Goal: Information Seeking & Learning: Learn about a topic

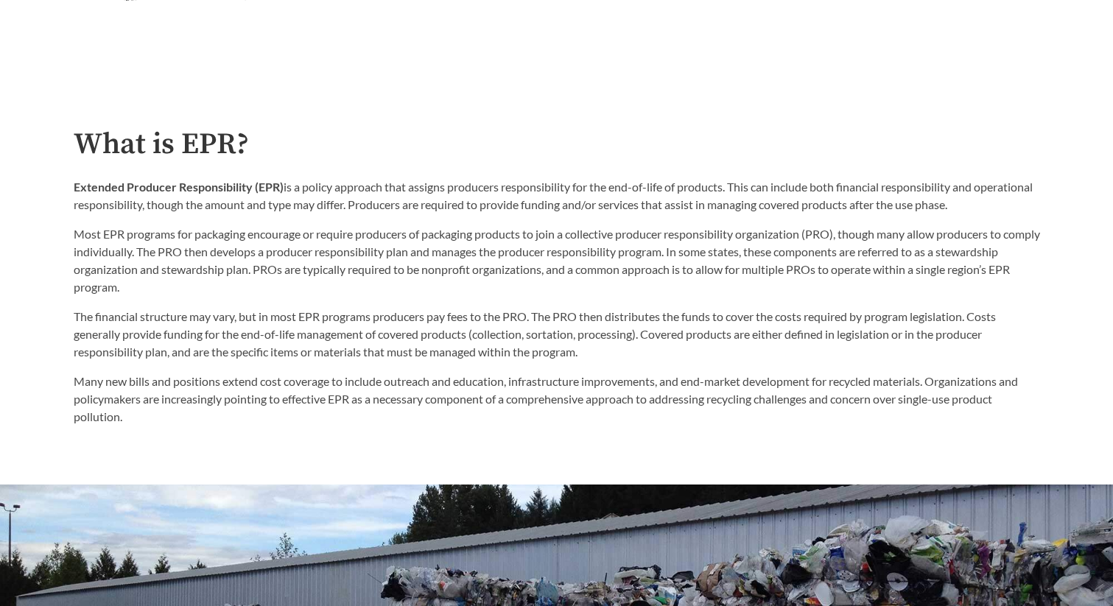
scroll to position [734, 0]
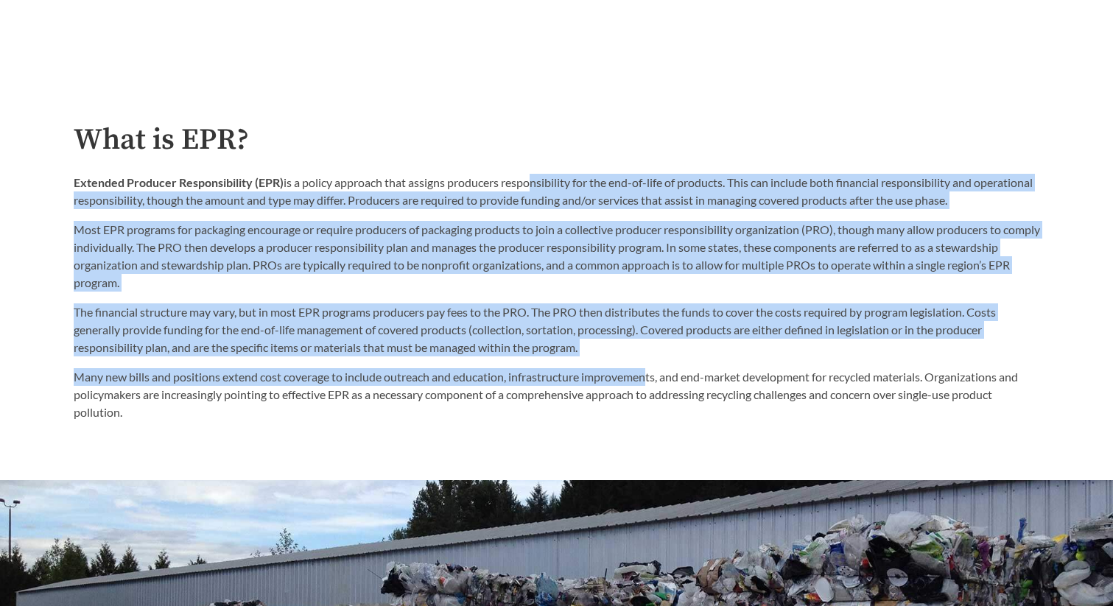
drag, startPoint x: 530, startPoint y: 190, endPoint x: 650, endPoint y: 373, distance: 218.2
click at [650, 373] on div "What is EPR? Extended Producer Responsibility (EPR) is a policy approach that a…" at bounding box center [557, 273] width 966 height 298
click at [650, 373] on p "Many new bills and positions extend cost coverage to include outreach and educa…" at bounding box center [557, 394] width 966 height 53
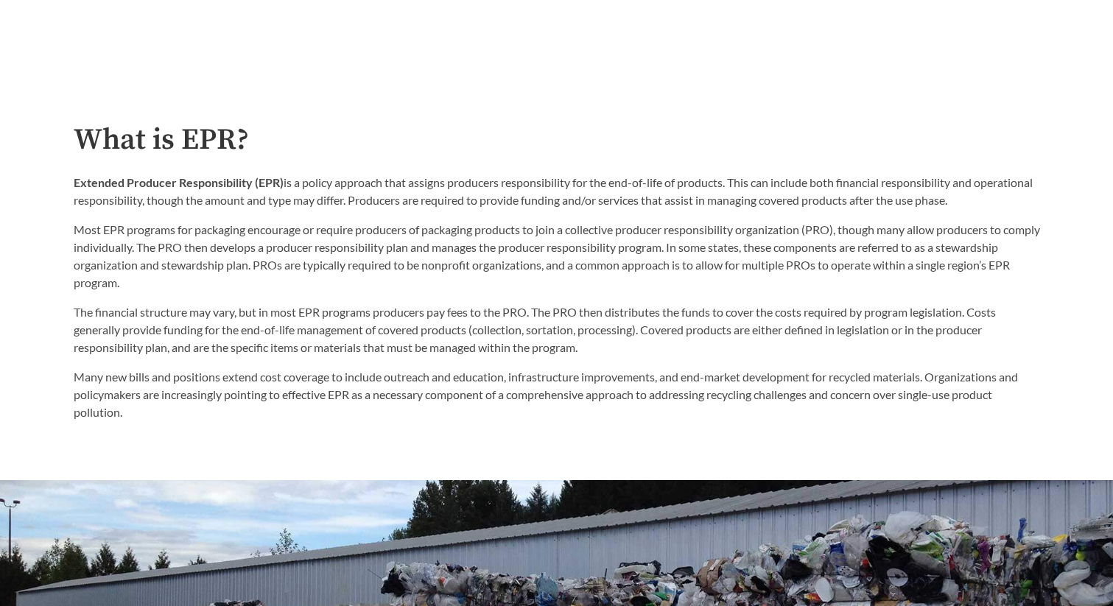
click at [477, 187] on p "Extended Producer Responsibility (EPR) is a policy approach that assigns produc…" at bounding box center [557, 191] width 966 height 35
click at [477, 239] on p "Most EPR programs for packaging encourage or require producers of packaging pro…" at bounding box center [557, 256] width 966 height 71
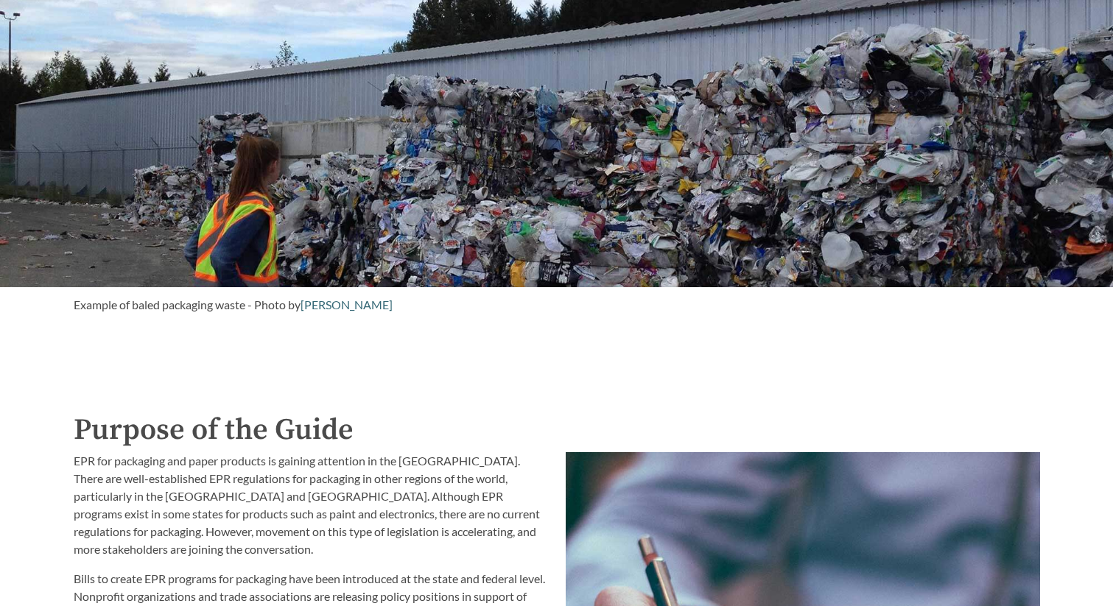
scroll to position [1244, 0]
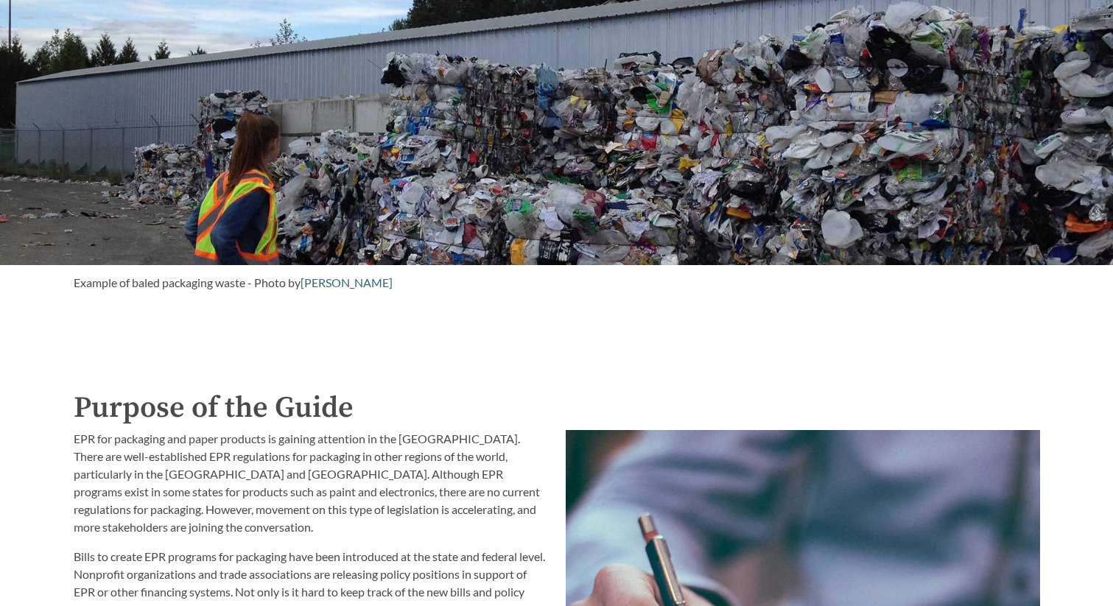
click at [605, 130] on div at bounding box center [556, 118] width 1113 height 295
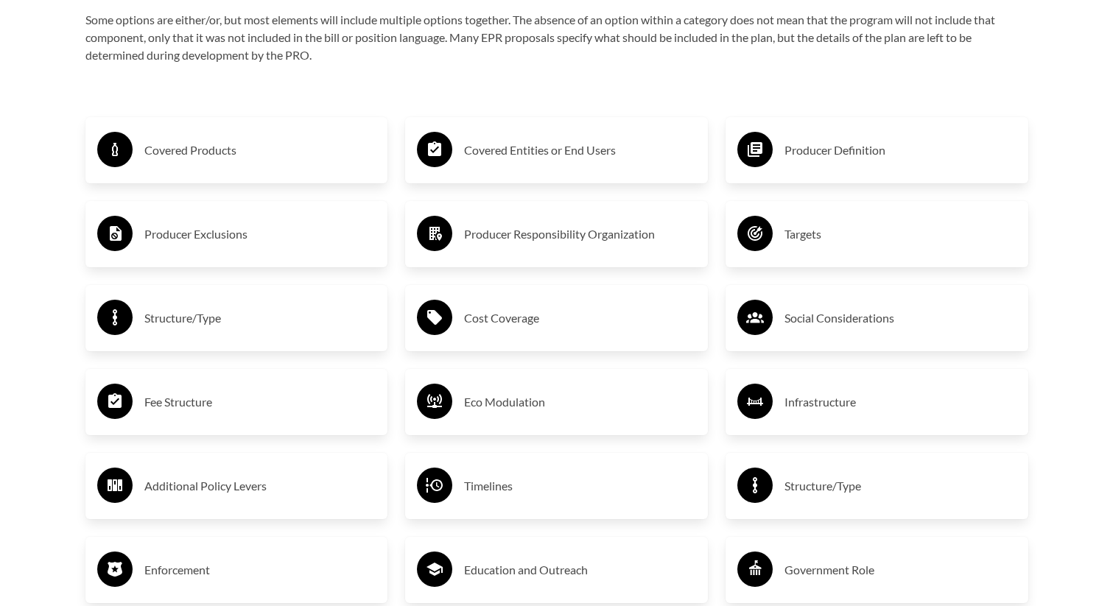
scroll to position [2486, 0]
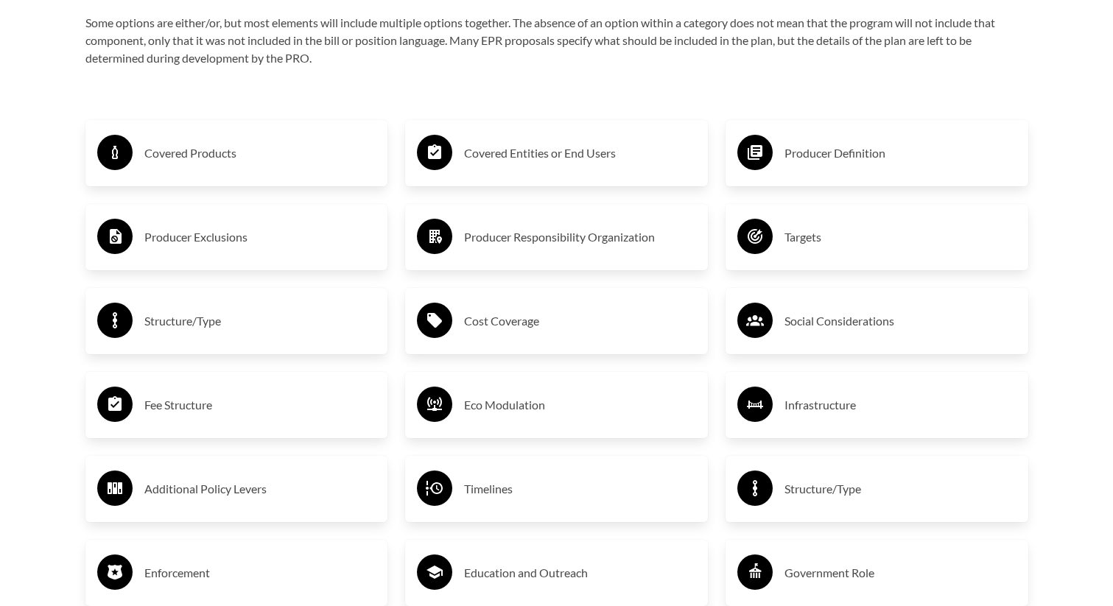
click at [532, 156] on h3 "Covered Entities or End Users" at bounding box center [580, 153] width 232 height 24
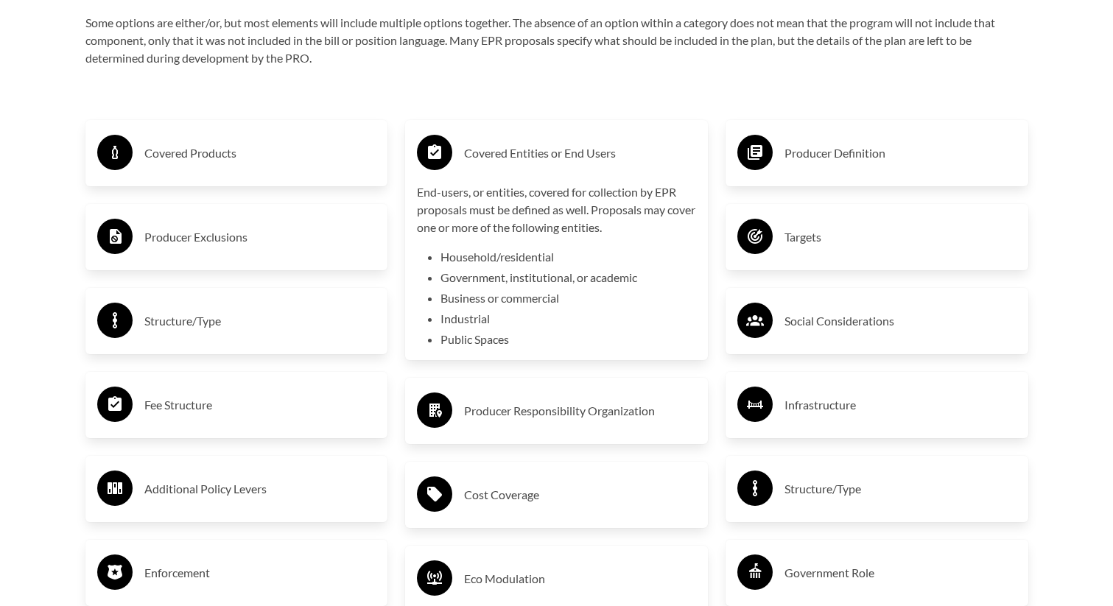
click at [532, 156] on h3 "Covered Entities or End Users" at bounding box center [580, 153] width 232 height 24
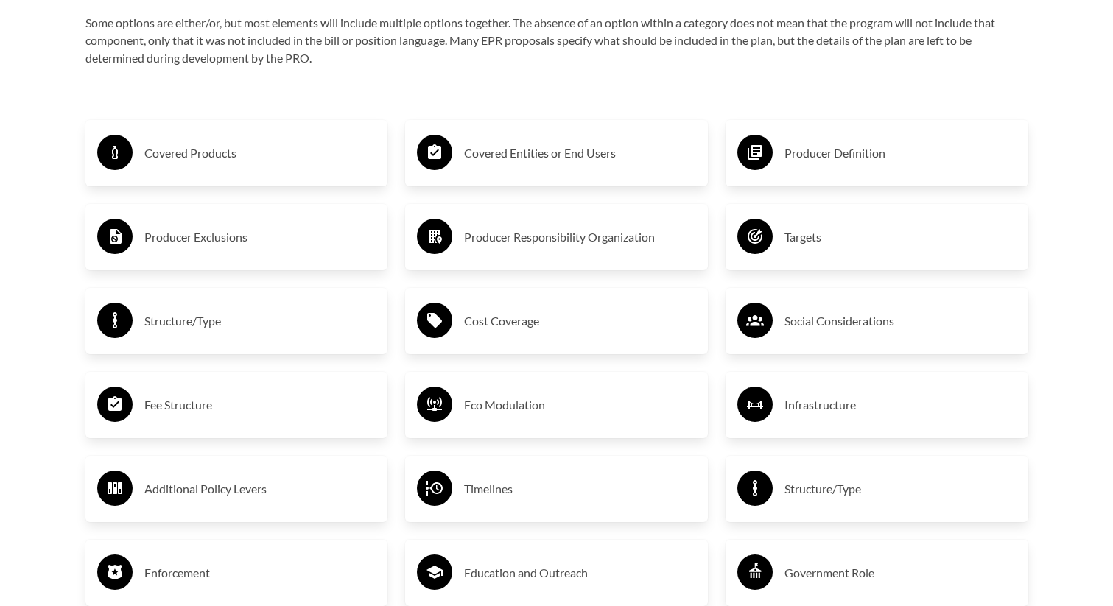
click at [538, 241] on h3 "Producer Responsibility Organization" at bounding box center [580, 237] width 232 height 24
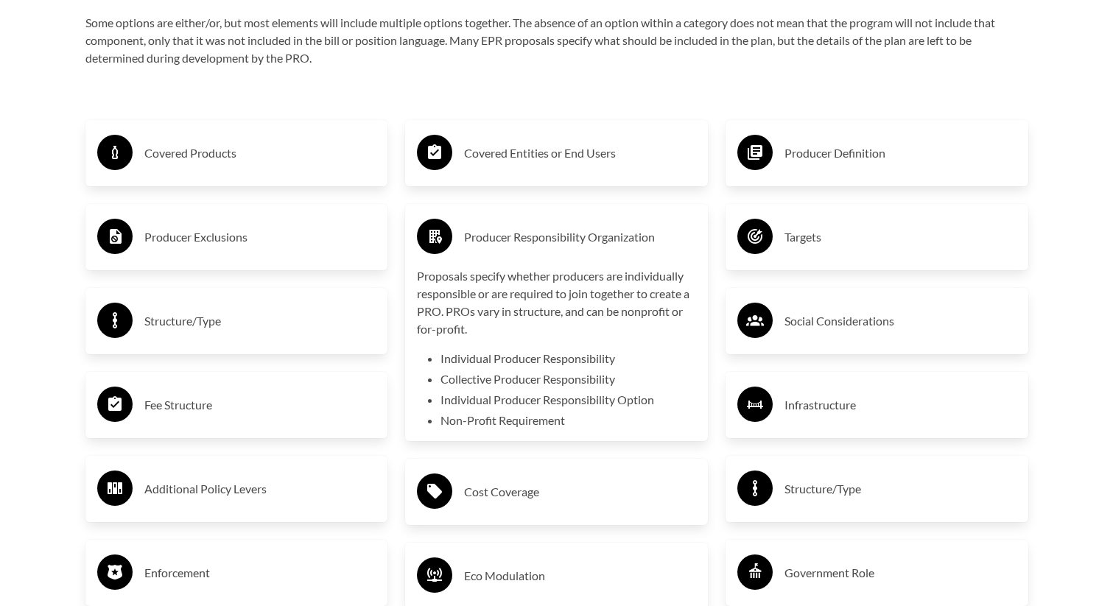
click at [482, 240] on h3 "Producer Responsibility Organization" at bounding box center [580, 237] width 232 height 24
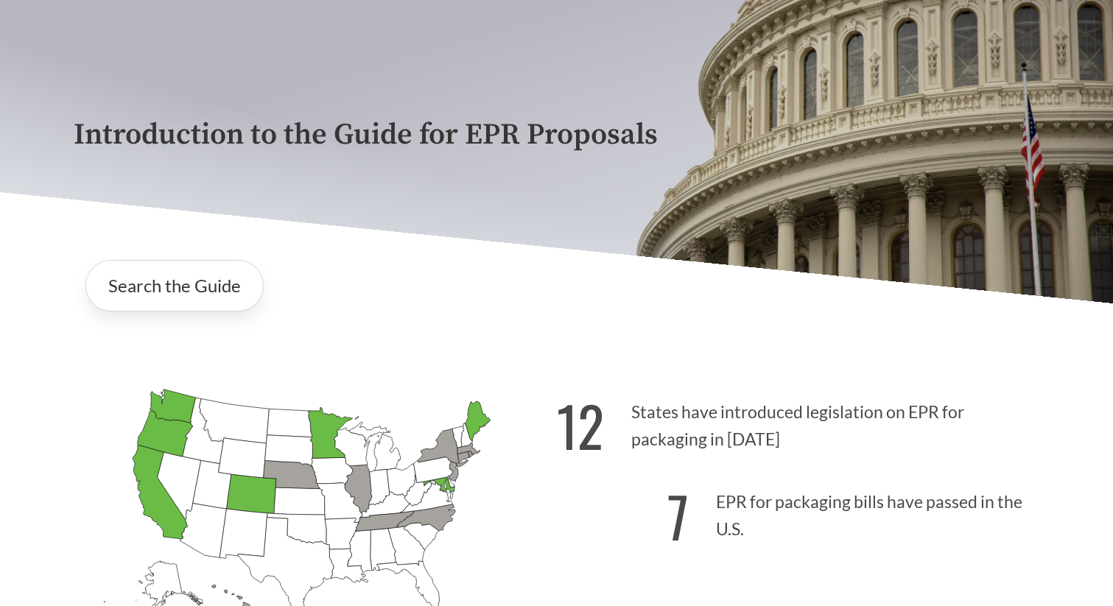
scroll to position [0, 0]
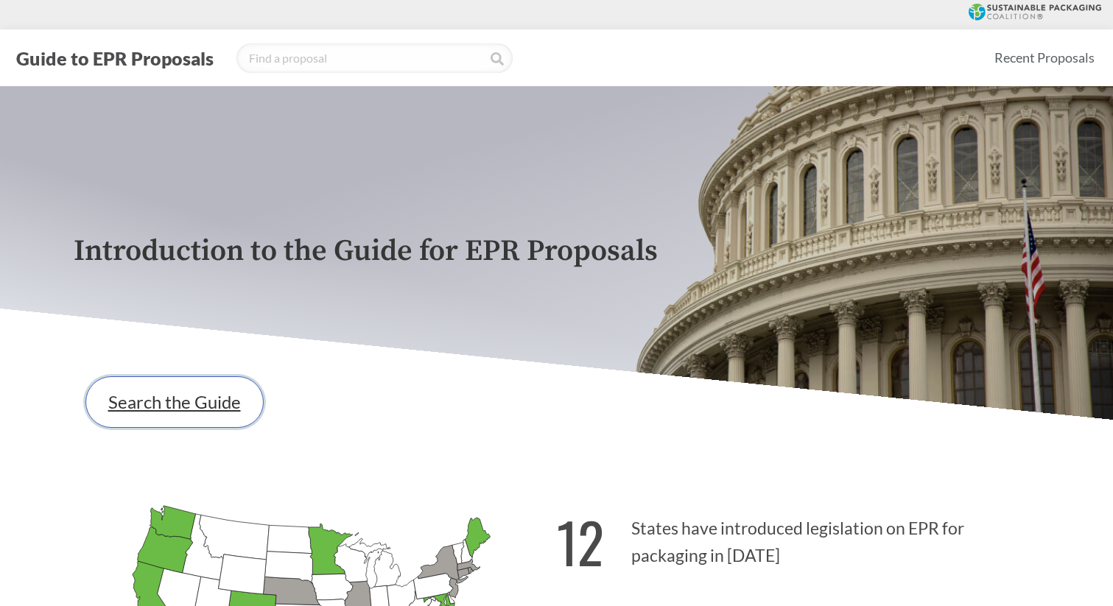
click at [208, 409] on link "Search the Guide" at bounding box center [174, 402] width 178 height 52
click at [202, 392] on link "Search the Guide" at bounding box center [174, 402] width 178 height 52
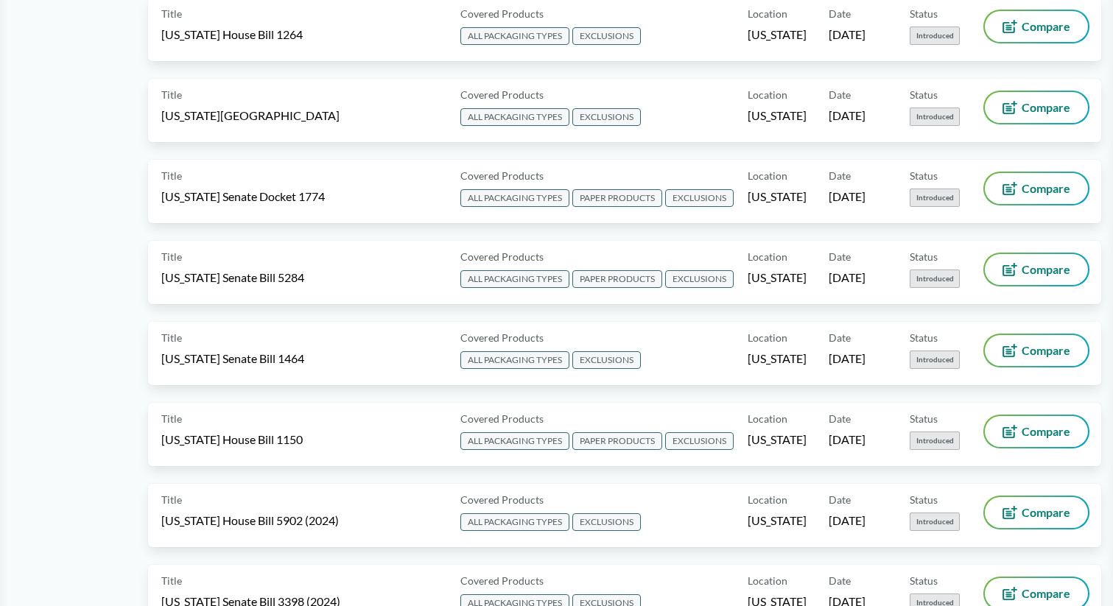
scroll to position [1169, 0]
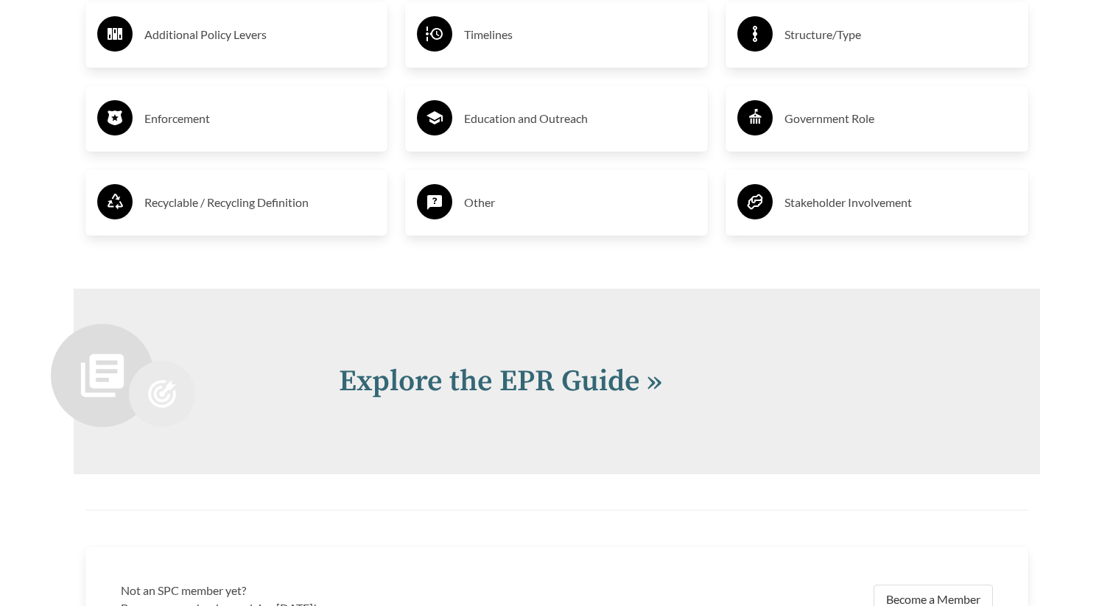
scroll to position [2960, 0]
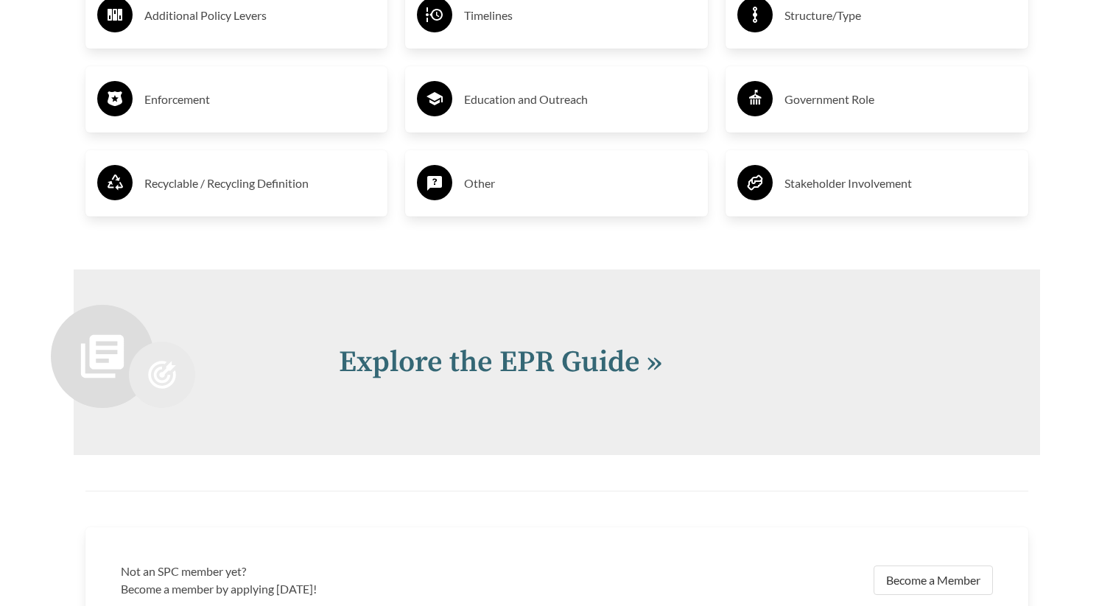
click at [320, 187] on h3 "Recyclable / Recycling Definition" at bounding box center [260, 184] width 232 height 24
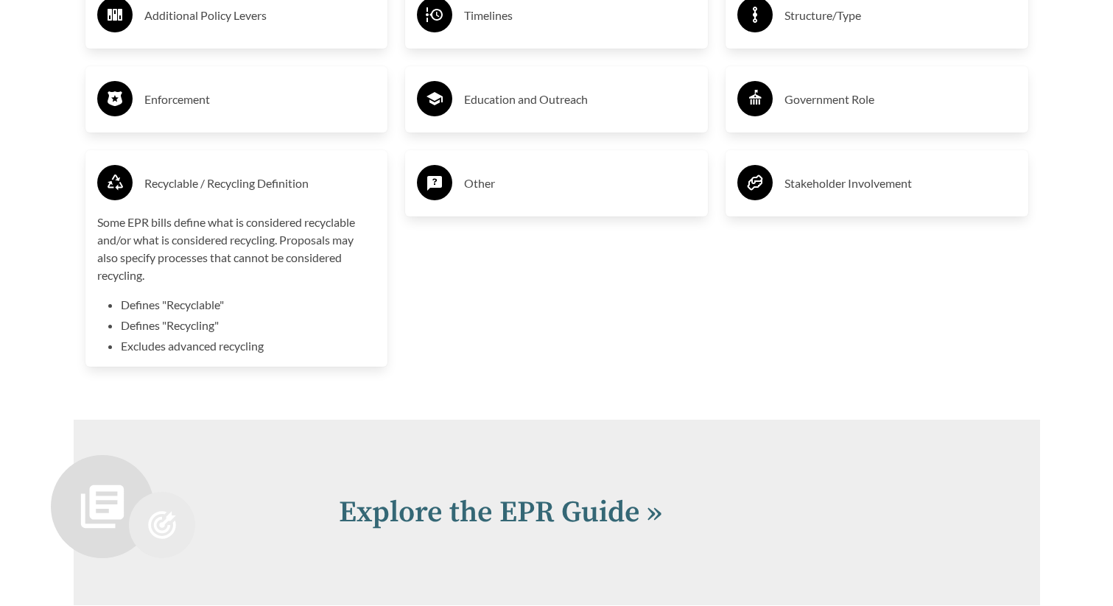
click at [264, 180] on h3 "Recyclable / Recycling Definition" at bounding box center [260, 184] width 232 height 24
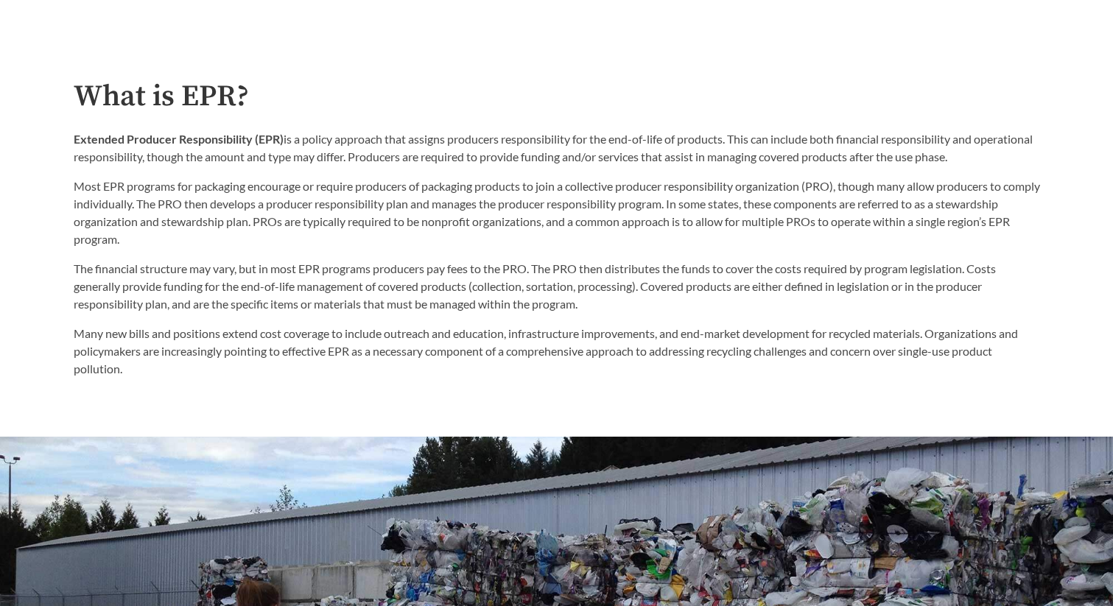
scroll to position [771, 0]
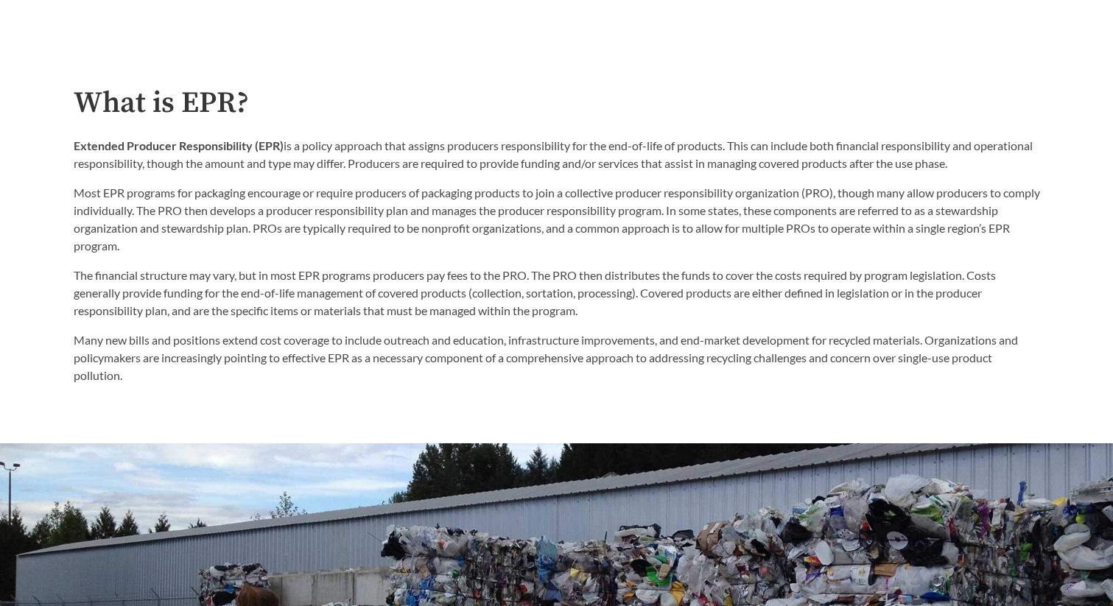
click at [194, 104] on h2 "What is EPR?" at bounding box center [557, 103] width 966 height 33
drag, startPoint x: 193, startPoint y: 108, endPoint x: 239, endPoint y: 128, distance: 49.8
click at [239, 128] on div "What is EPR? Extended Producer Responsibility (EPR) is a policy approach that a…" at bounding box center [557, 236] width 966 height 298
click at [466, 345] on p "Many new bills and positions extend cost coverage to include outreach and educa…" at bounding box center [557, 357] width 966 height 53
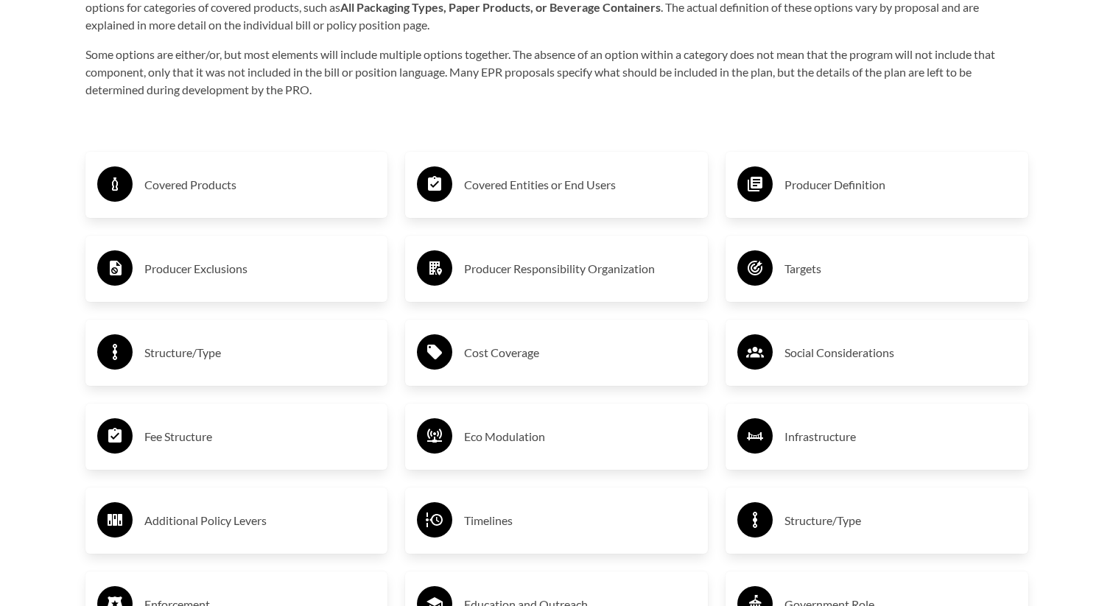
scroll to position [2457, 0]
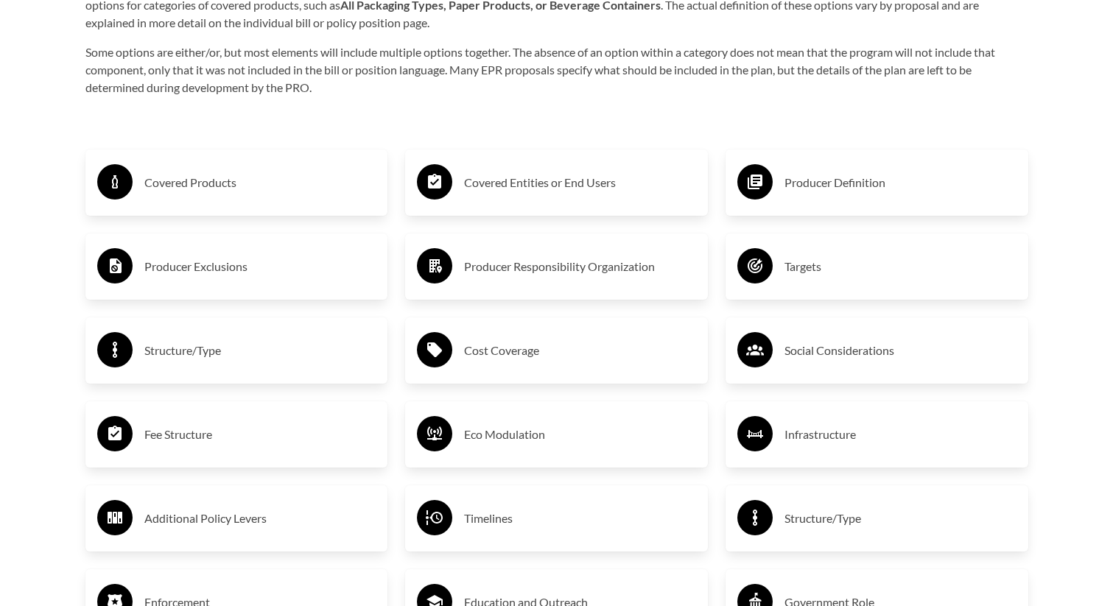
click at [513, 164] on div "Covered Entities or End Users" at bounding box center [556, 182] width 279 height 43
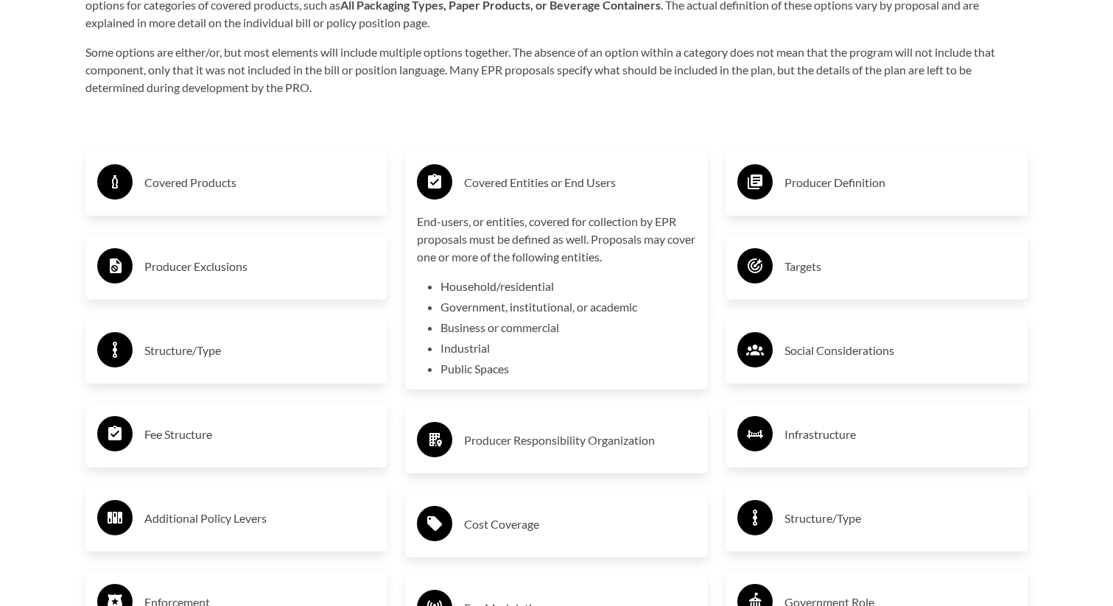
click at [513, 164] on div "Covered Entities or End Users" at bounding box center [556, 182] width 279 height 43
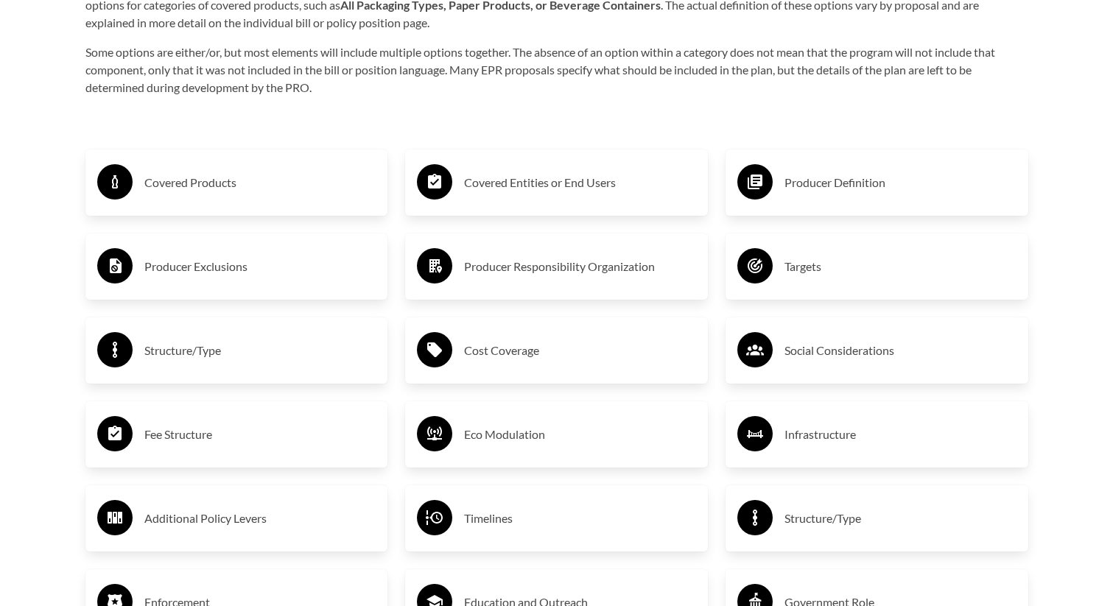
click at [498, 260] on h3 "Producer Responsibility Organization" at bounding box center [580, 267] width 232 height 24
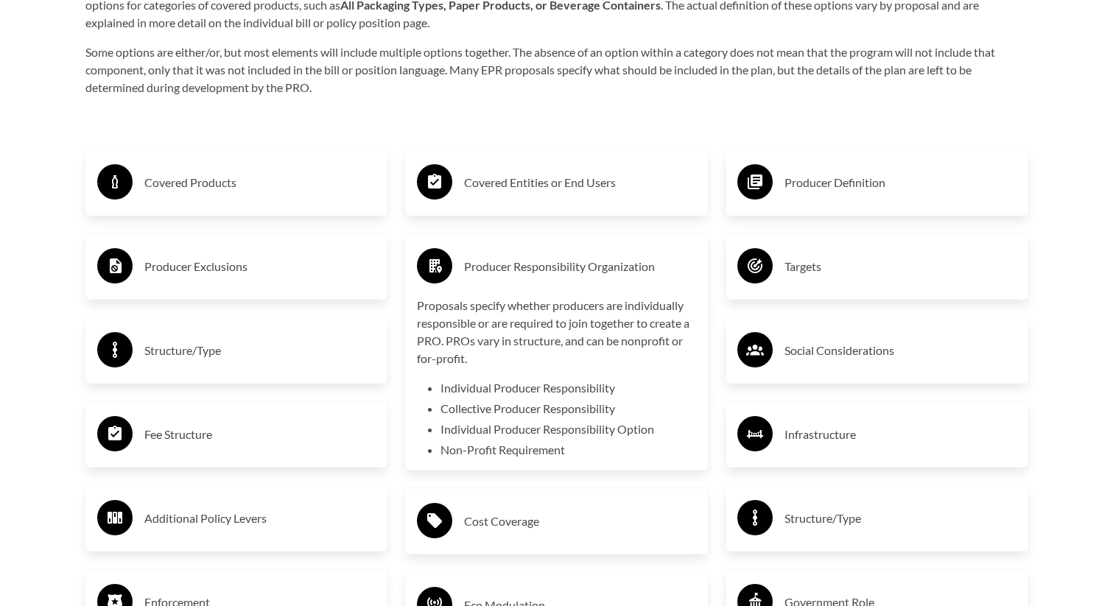
click at [498, 260] on h3 "Producer Responsibility Organization" at bounding box center [580, 267] width 232 height 24
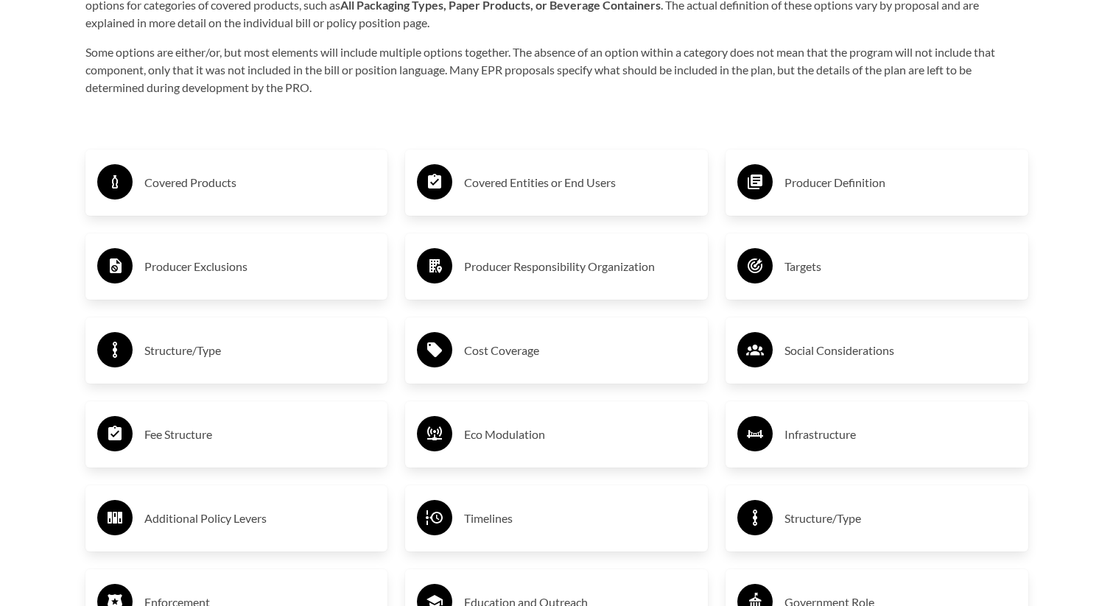
click at [471, 348] on h3 "Cost Coverage" at bounding box center [580, 351] width 232 height 24
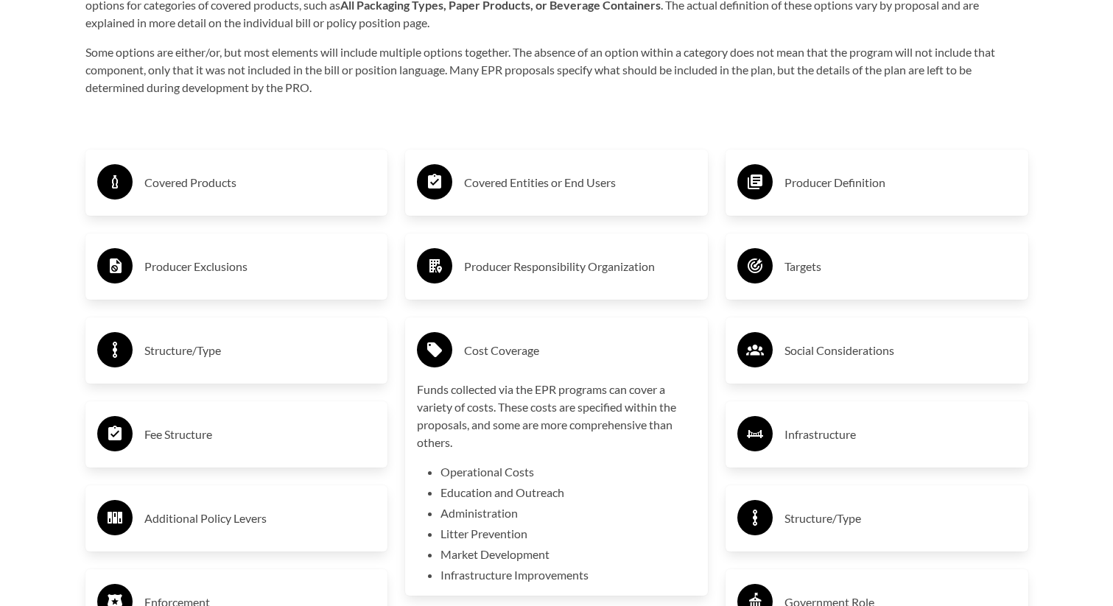
click at [471, 348] on h3 "Cost Coverage" at bounding box center [580, 351] width 232 height 24
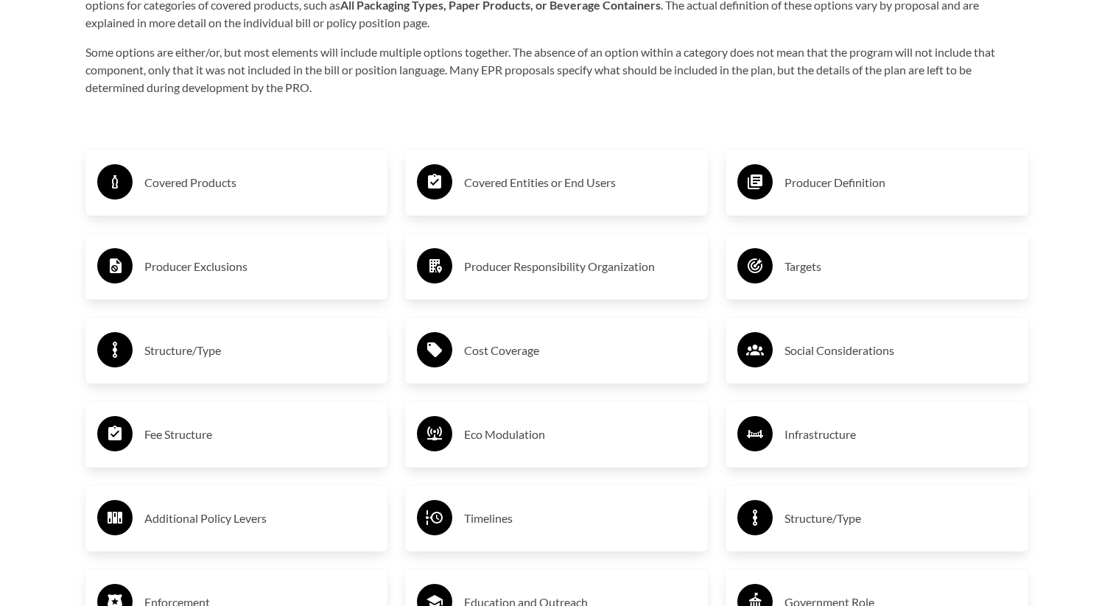
click at [471, 348] on h3 "Cost Coverage" at bounding box center [580, 351] width 232 height 24
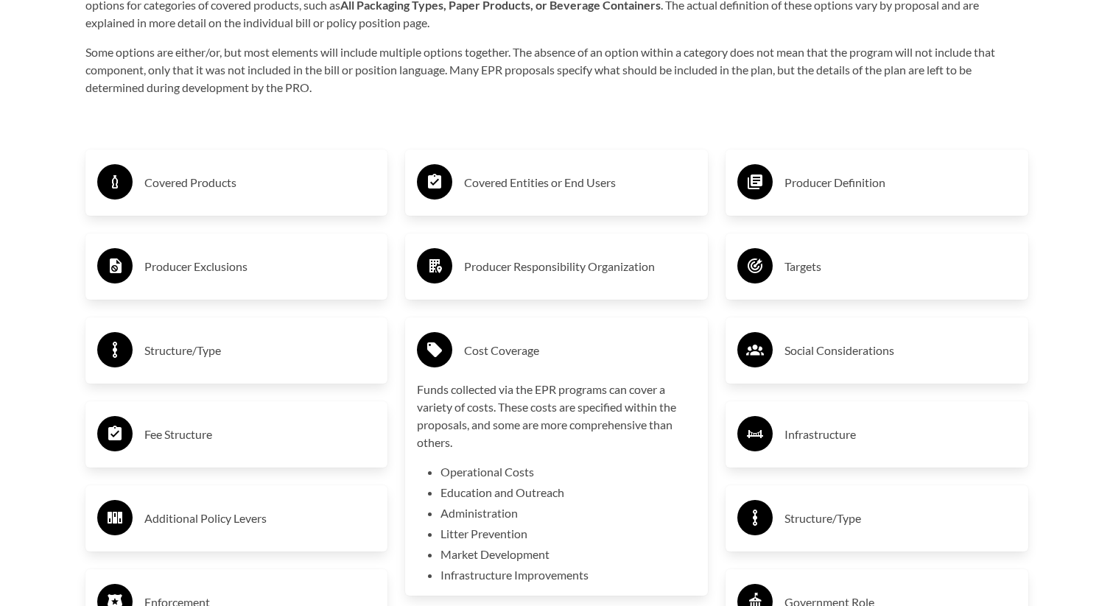
click at [471, 348] on h3 "Cost Coverage" at bounding box center [580, 351] width 232 height 24
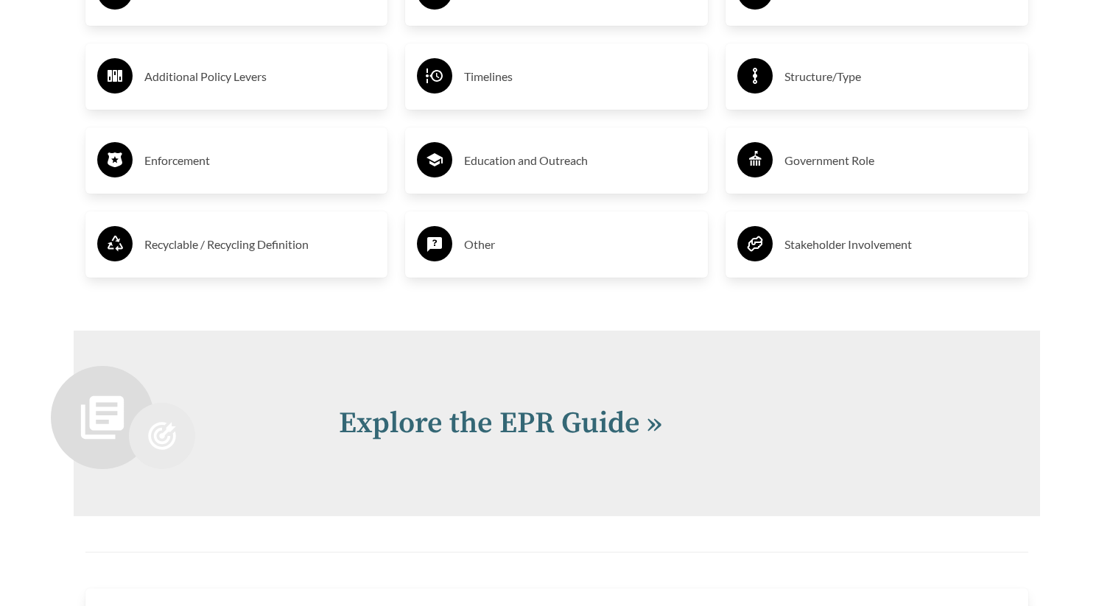
scroll to position [3144, 0]
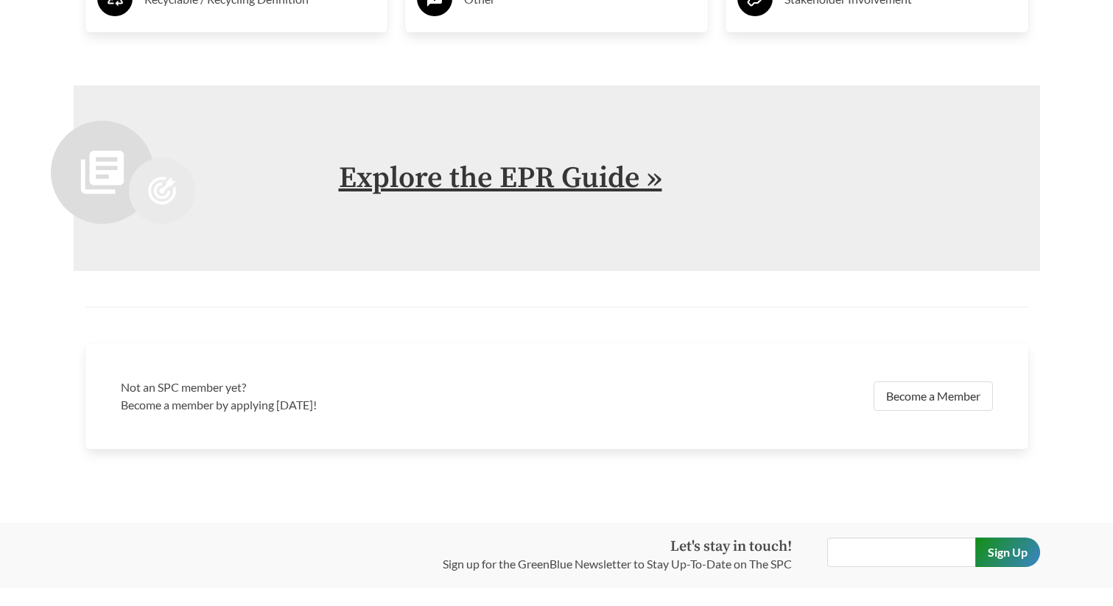
click at [490, 176] on link "Explore the EPR Guide »" at bounding box center [500, 178] width 323 height 37
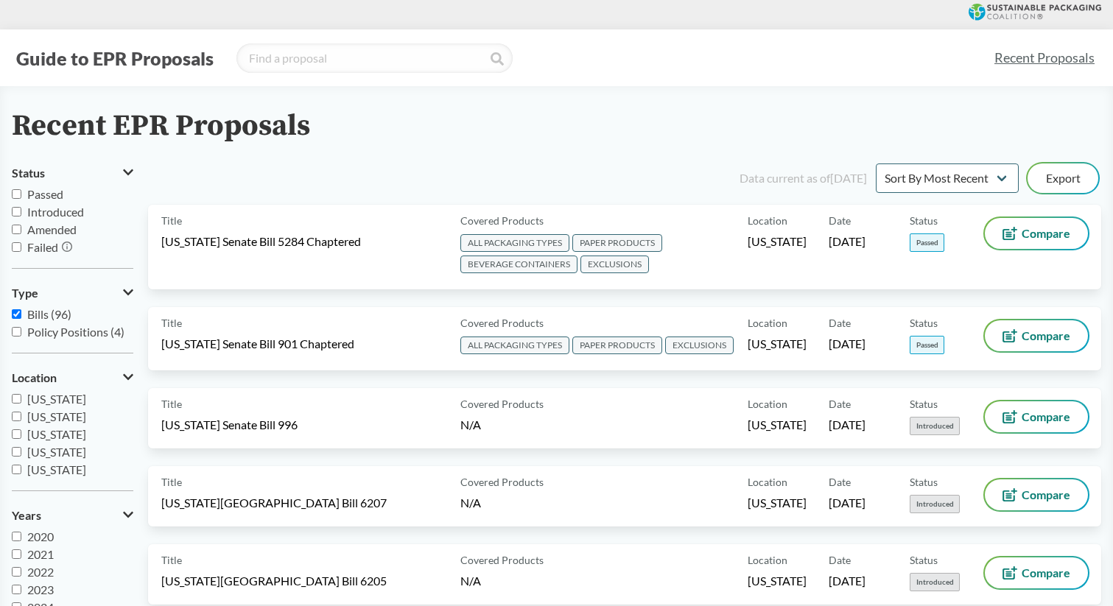
click at [87, 63] on button "Guide to EPR Proposals" at bounding box center [115, 58] width 206 height 24
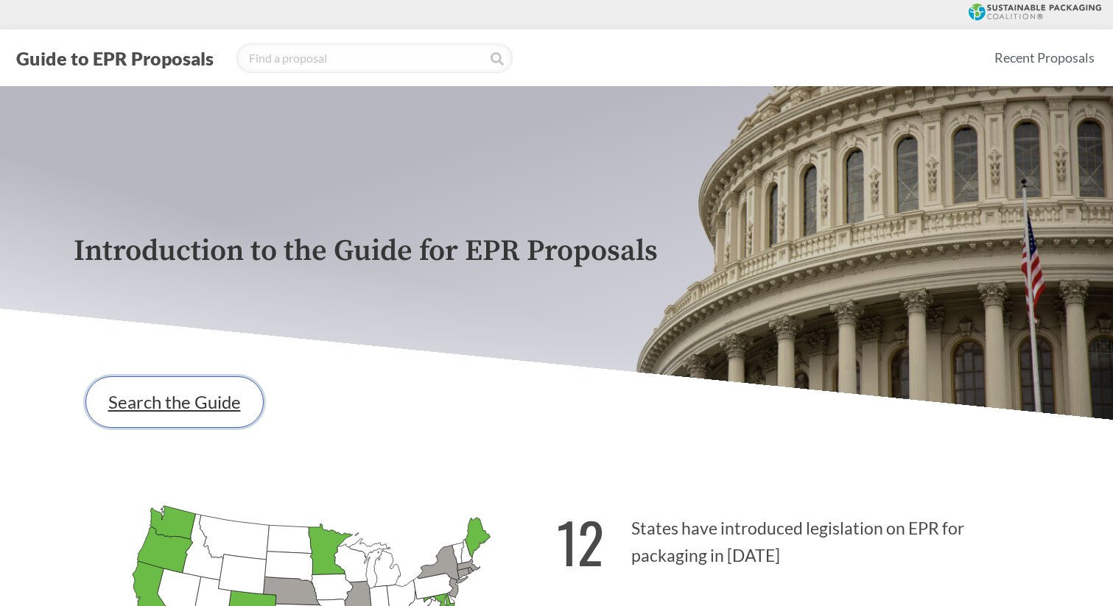
click at [237, 405] on link "Search the Guide" at bounding box center [174, 402] width 178 height 52
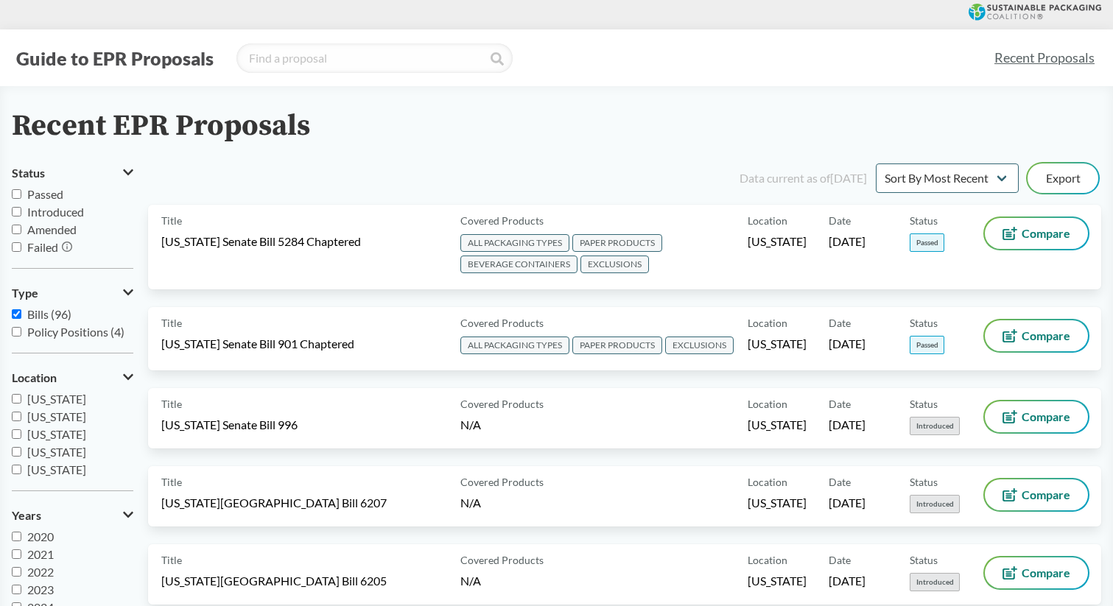
click at [33, 334] on span "Policy Positions (4)" at bounding box center [75, 332] width 97 height 14
click at [21, 334] on input "Policy Positions (4)" at bounding box center [17, 332] width 10 height 10
checkbox input "true"
click at [12, 315] on input "Bills (96)" at bounding box center [17, 314] width 10 height 10
checkbox input "false"
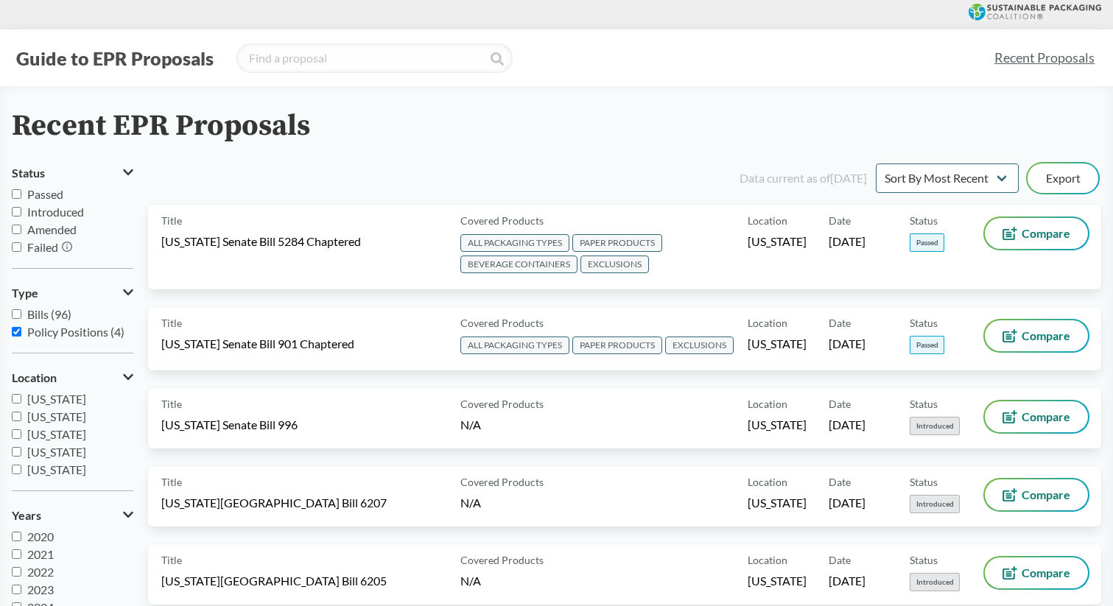
click at [20, 333] on input "Policy Positions (4)" at bounding box center [17, 332] width 10 height 10
click at [20, 331] on input "Policy Positions (4)" at bounding box center [17, 332] width 10 height 10
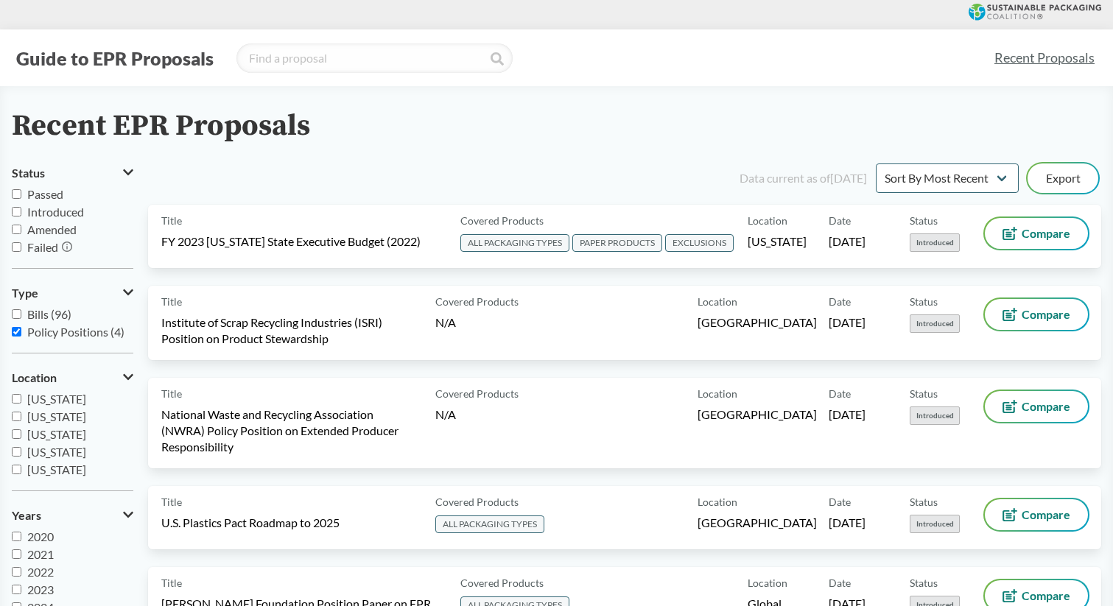
click at [17, 335] on input "Policy Positions (4)" at bounding box center [17, 332] width 10 height 10
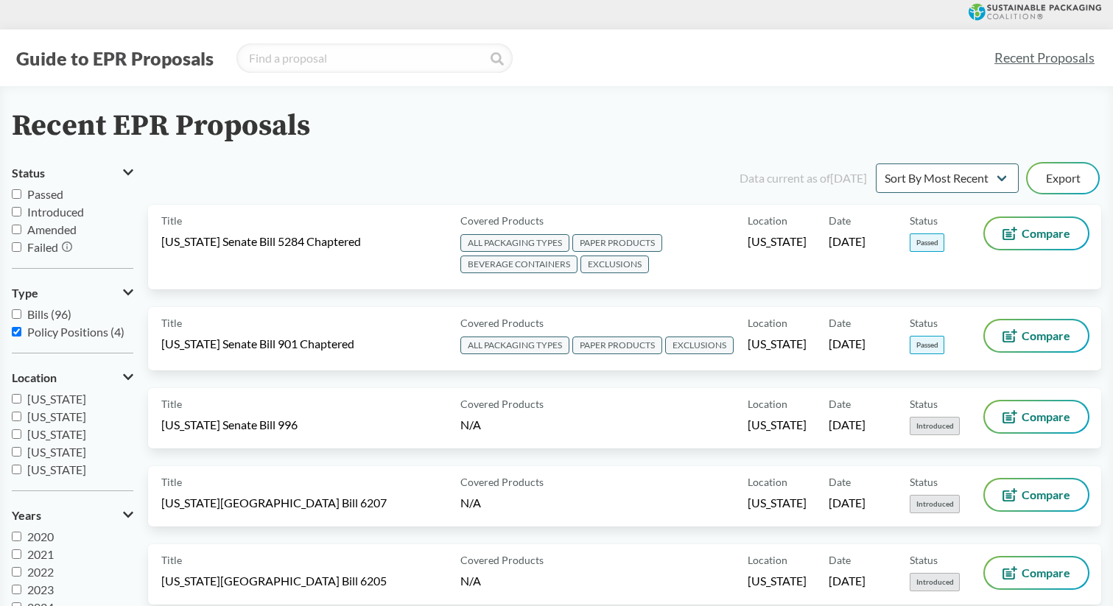
click at [19, 329] on input "Policy Positions (4)" at bounding box center [17, 332] width 10 height 10
checkbox input "false"
click at [269, 57] on input "search" at bounding box center [374, 57] width 276 height 29
type input "[US_STATE]"
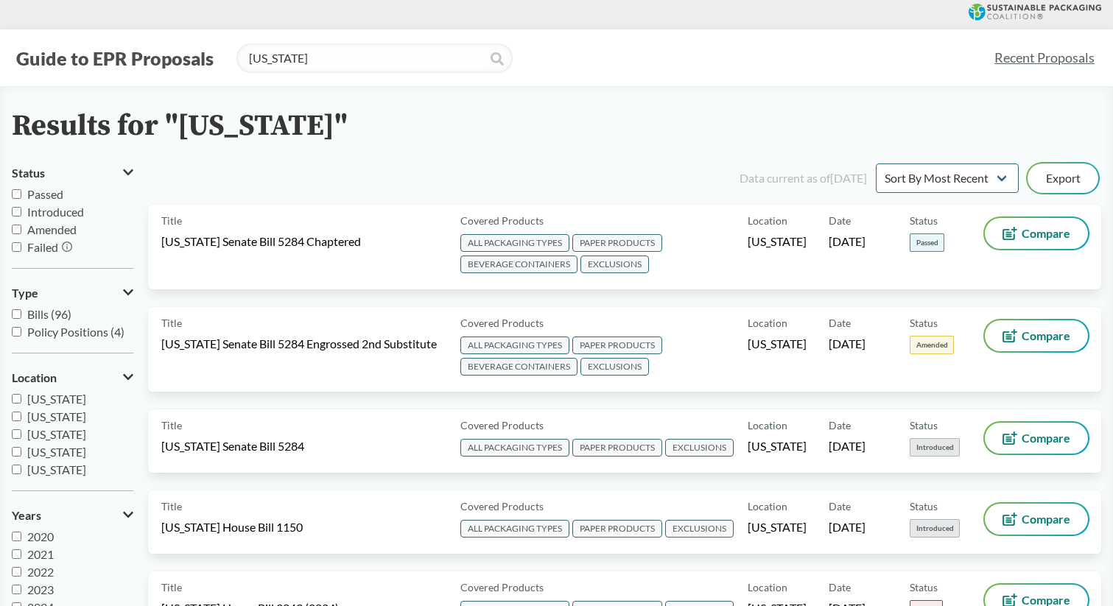
click at [491, 57] on icon at bounding box center [497, 58] width 13 height 13
click at [371, 52] on input "[US_STATE]" at bounding box center [374, 57] width 276 height 29
drag, startPoint x: 371, startPoint y: 52, endPoint x: 223, endPoint y: 52, distance: 148.1
click at [222, 52] on div "Guide to EPR Proposals [US_STATE]" at bounding box center [497, 57] width 970 height 29
click at [134, 60] on button "Guide to EPR Proposals" at bounding box center [115, 58] width 206 height 24
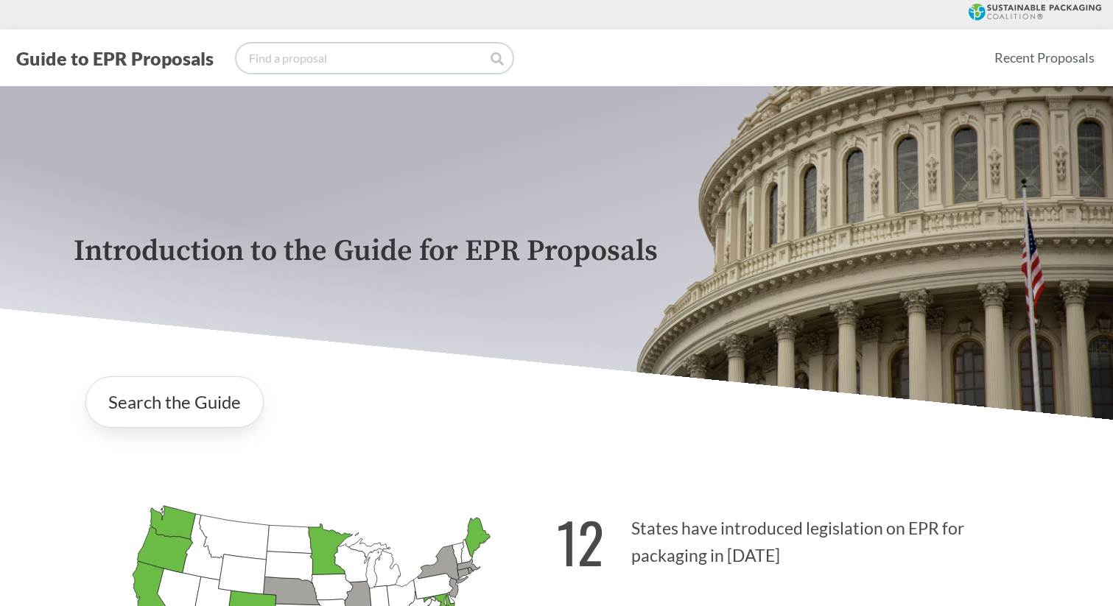
click at [273, 58] on input "search" at bounding box center [374, 57] width 276 height 29
click at [183, 410] on link "Search the Guide" at bounding box center [174, 402] width 178 height 52
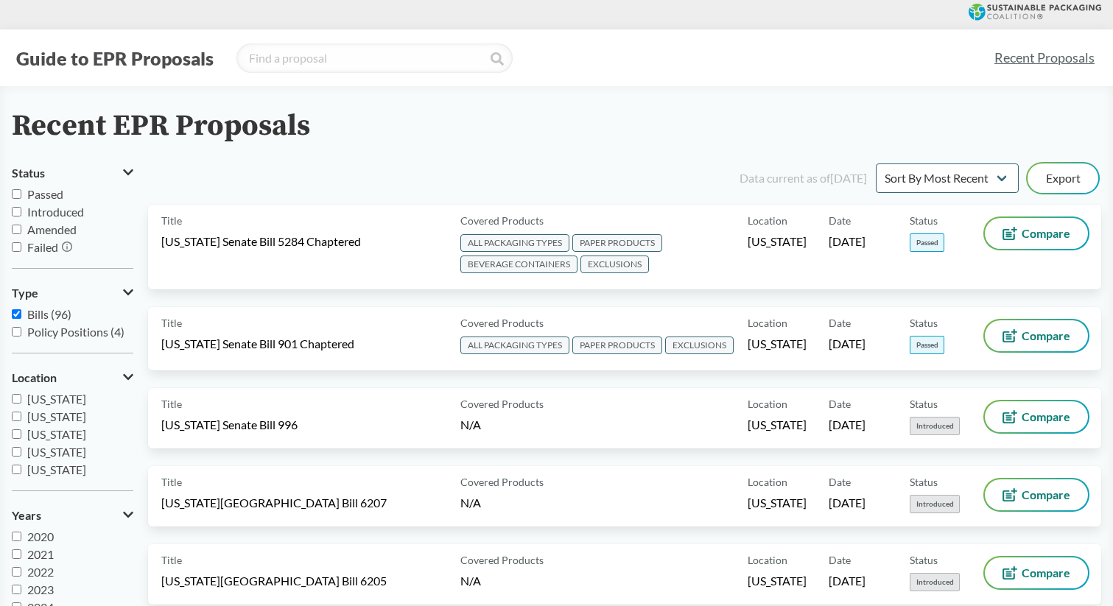
click at [124, 56] on button "Guide to EPR Proposals" at bounding box center [115, 58] width 206 height 24
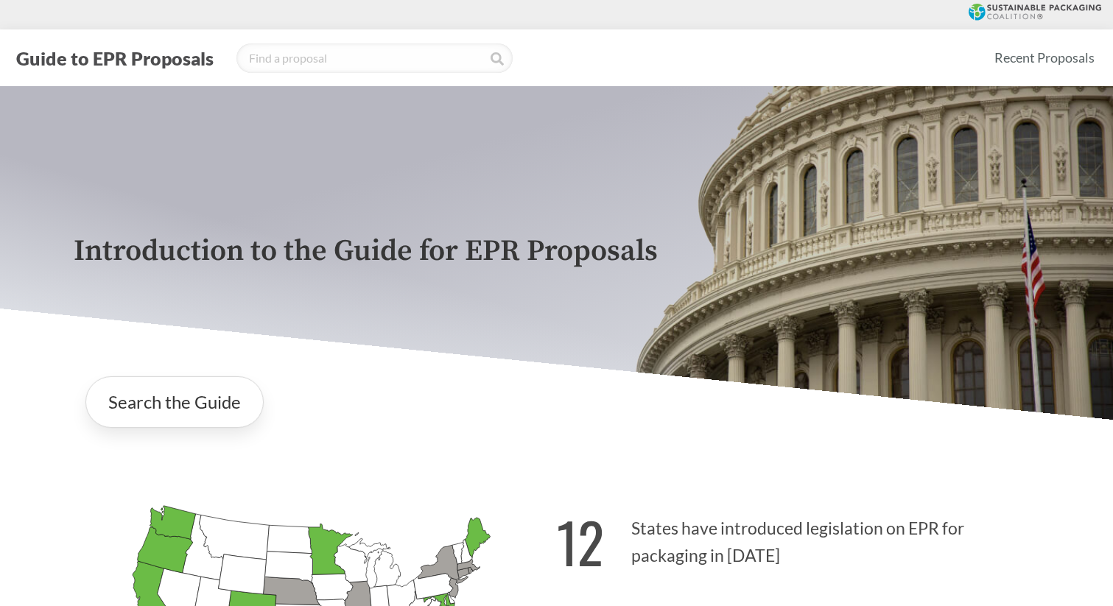
click at [163, 435] on div "Search the Guide" at bounding box center [557, 402] width 966 height 75
click at [178, 400] on link "Search the Guide" at bounding box center [174, 402] width 178 height 52
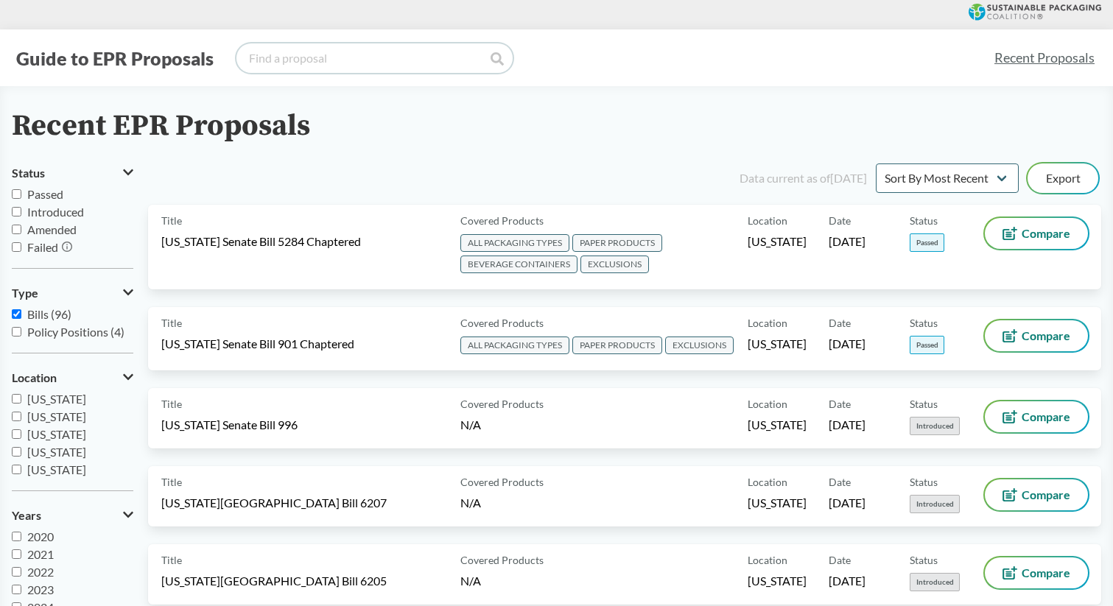
click at [285, 52] on input "search" at bounding box center [374, 57] width 276 height 29
click at [194, 58] on button "Guide to EPR Proposals" at bounding box center [115, 58] width 206 height 24
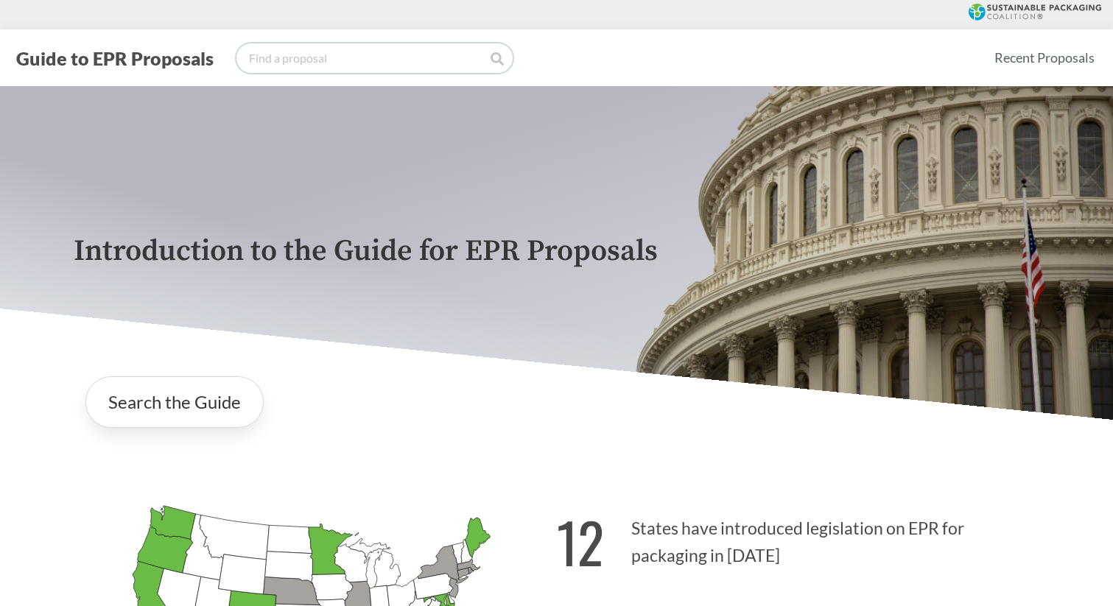
click at [284, 61] on input "search" at bounding box center [374, 57] width 276 height 29
type input "[US_STATE]"
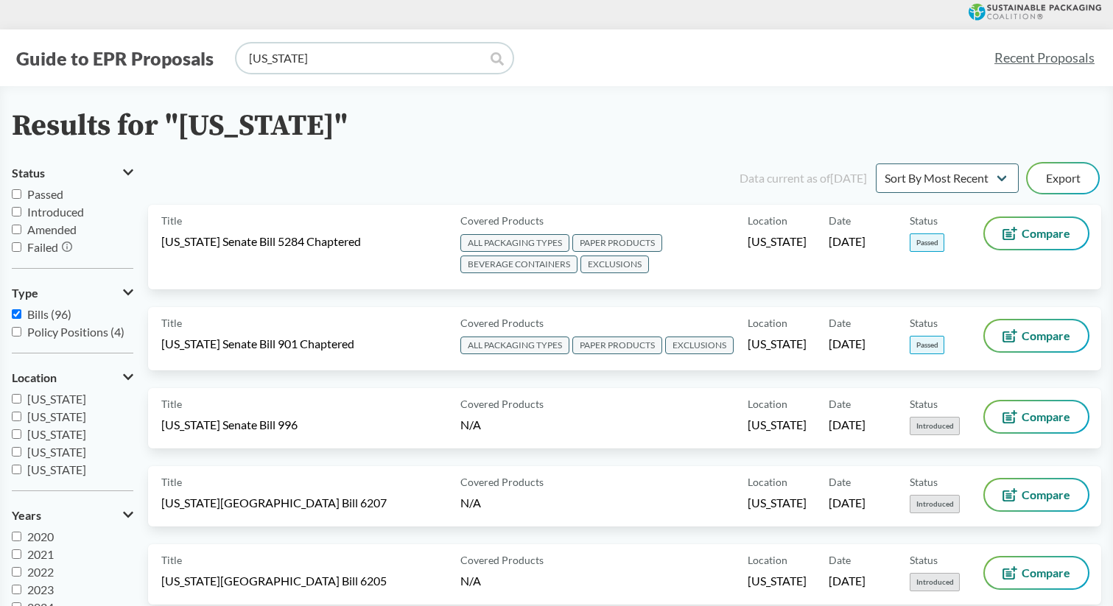
drag, startPoint x: 312, startPoint y: 63, endPoint x: 148, endPoint y: 43, distance: 165.5
click at [148, 42] on div "Guide to EPR Proposals [US_STATE] Recent Proposals" at bounding box center [556, 57] width 1113 height 57
click at [136, 60] on button "Guide to EPR Proposals" at bounding box center [115, 58] width 206 height 24
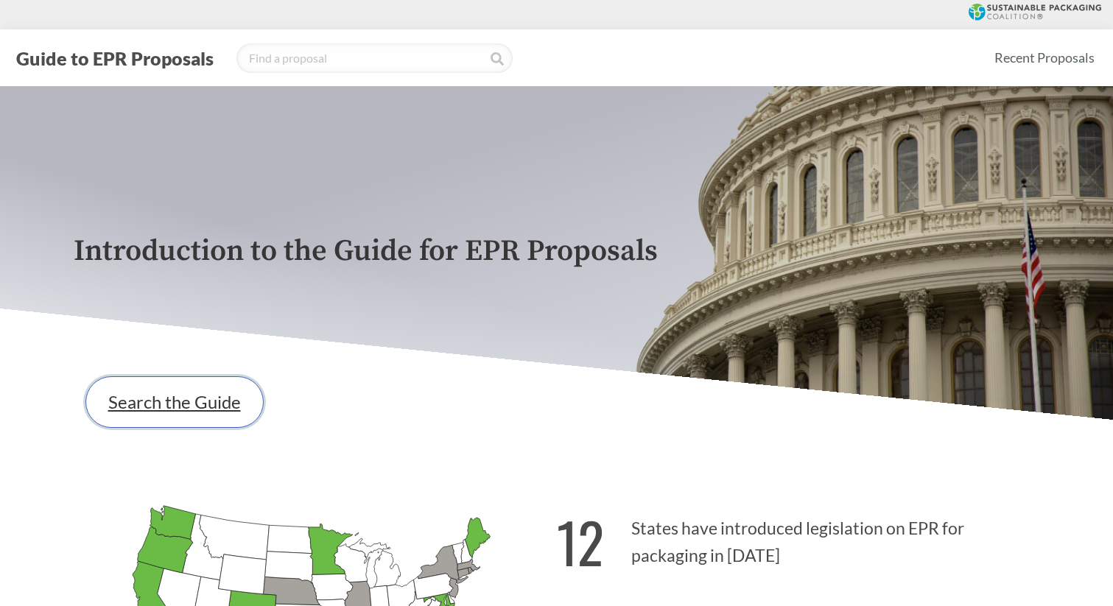
click at [200, 412] on link "Search the Guide" at bounding box center [174, 402] width 178 height 52
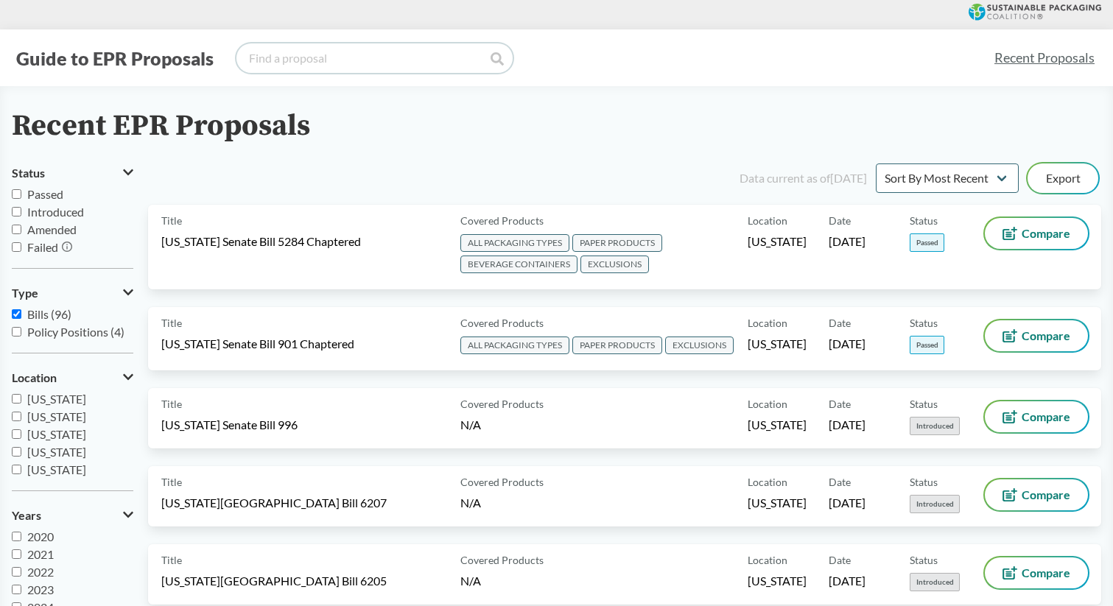
click at [319, 46] on input "search" at bounding box center [374, 57] width 276 height 29
type input "[US_STATE]"
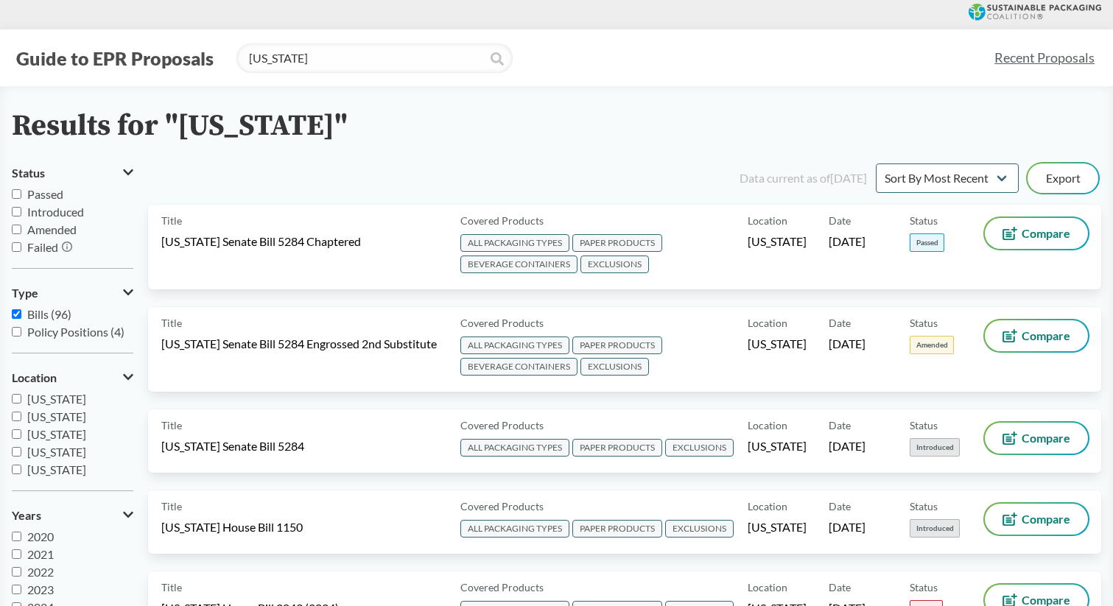
click at [110, 58] on button "Guide to EPR Proposals" at bounding box center [115, 58] width 206 height 24
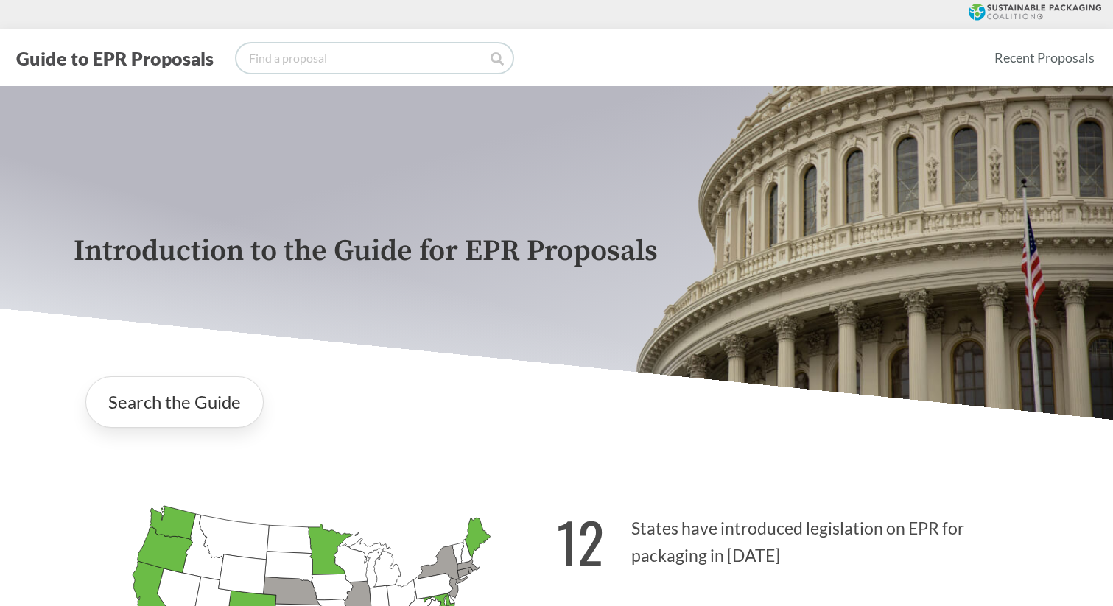
click at [257, 55] on input "search" at bounding box center [374, 57] width 276 height 29
click at [287, 62] on input "search" at bounding box center [374, 57] width 276 height 29
type input "[US_STATE]"
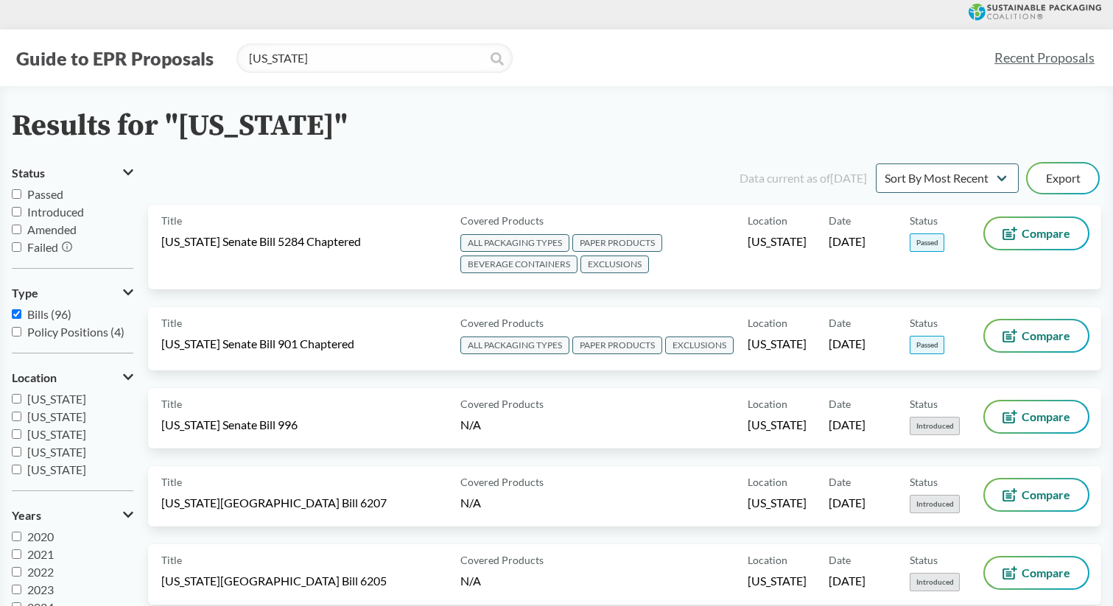
click at [491, 61] on icon at bounding box center [497, 58] width 13 height 13
click at [77, 57] on button "Guide to EPR Proposals" at bounding box center [115, 58] width 206 height 24
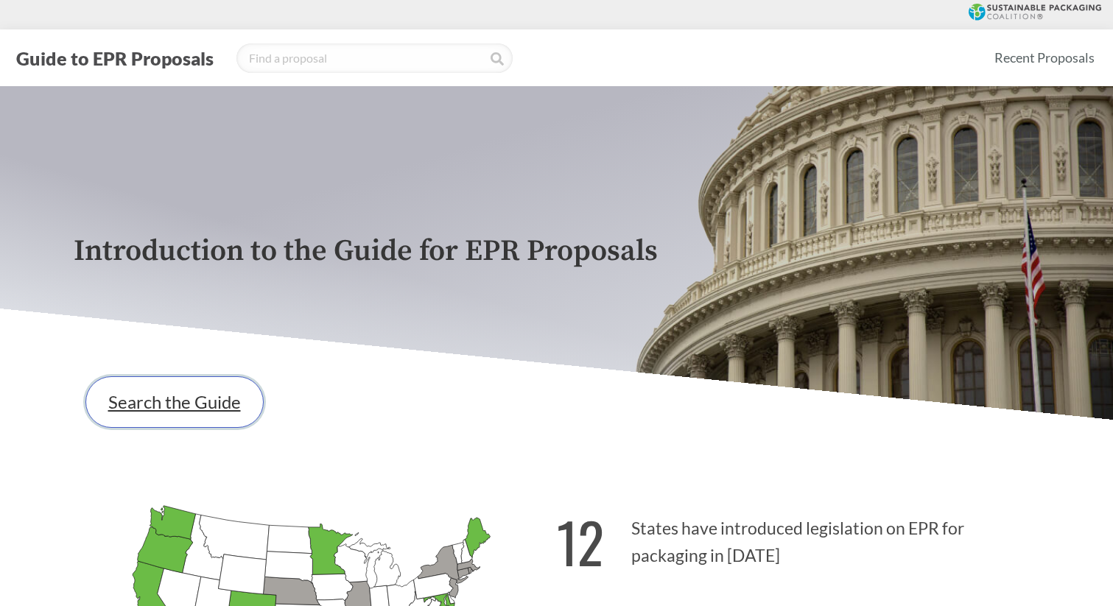
click at [236, 391] on link "Search the Guide" at bounding box center [174, 402] width 178 height 52
